Goal: Check status: Check status

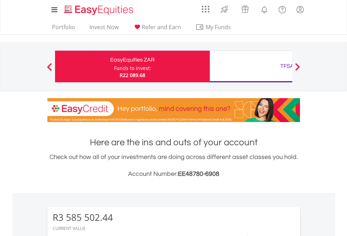
scroll to position [67, 110]
click at [114, 66] on div "Funds to invest:" at bounding box center [132, 68] width 37 height 7
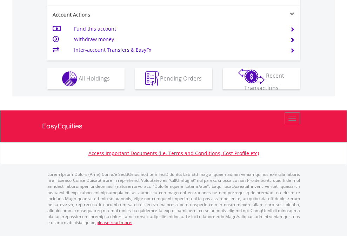
scroll to position [673, 0]
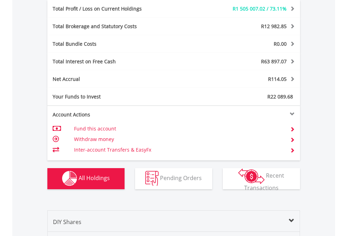
scroll to position [837, 0]
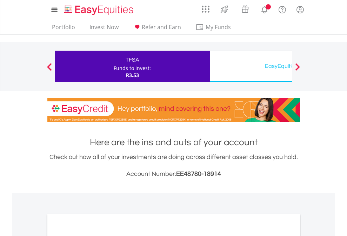
scroll to position [422, 0]
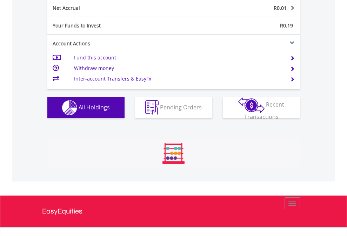
scroll to position [67, 110]
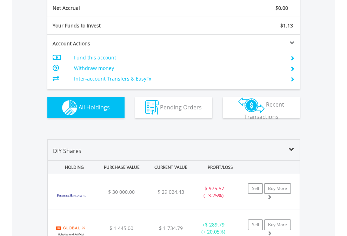
scroll to position [795, 0]
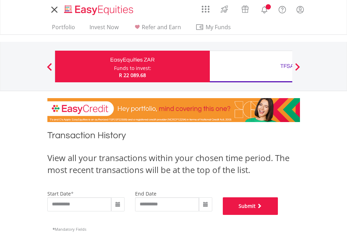
click at [278, 214] on button "Submit" at bounding box center [250, 206] width 55 height 18
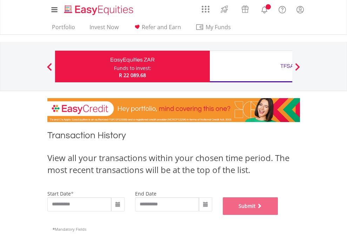
scroll to position [285, 0]
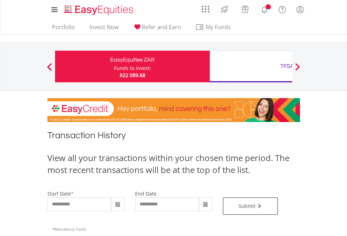
click at [251, 66] on div "TFSA" at bounding box center [287, 66] width 146 height 10
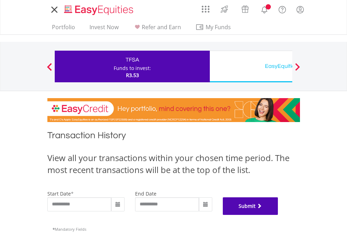
click at [278, 214] on button "Submit" at bounding box center [250, 206] width 55 height 18
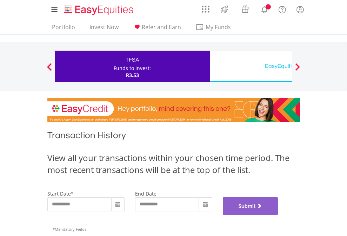
scroll to position [285, 0]
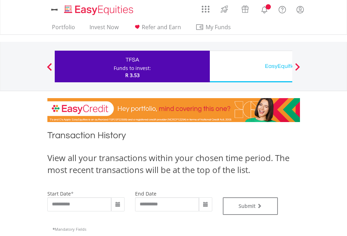
click at [251, 66] on div "EasyEquities USD" at bounding box center [287, 66] width 146 height 10
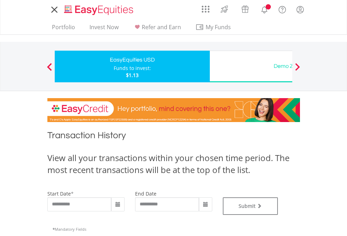
type input "**********"
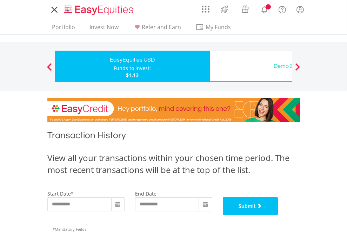
click at [278, 214] on button "Submit" at bounding box center [250, 206] width 55 height 18
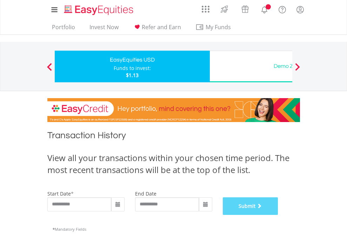
scroll to position [285, 0]
